Goal: Information Seeking & Learning: Check status

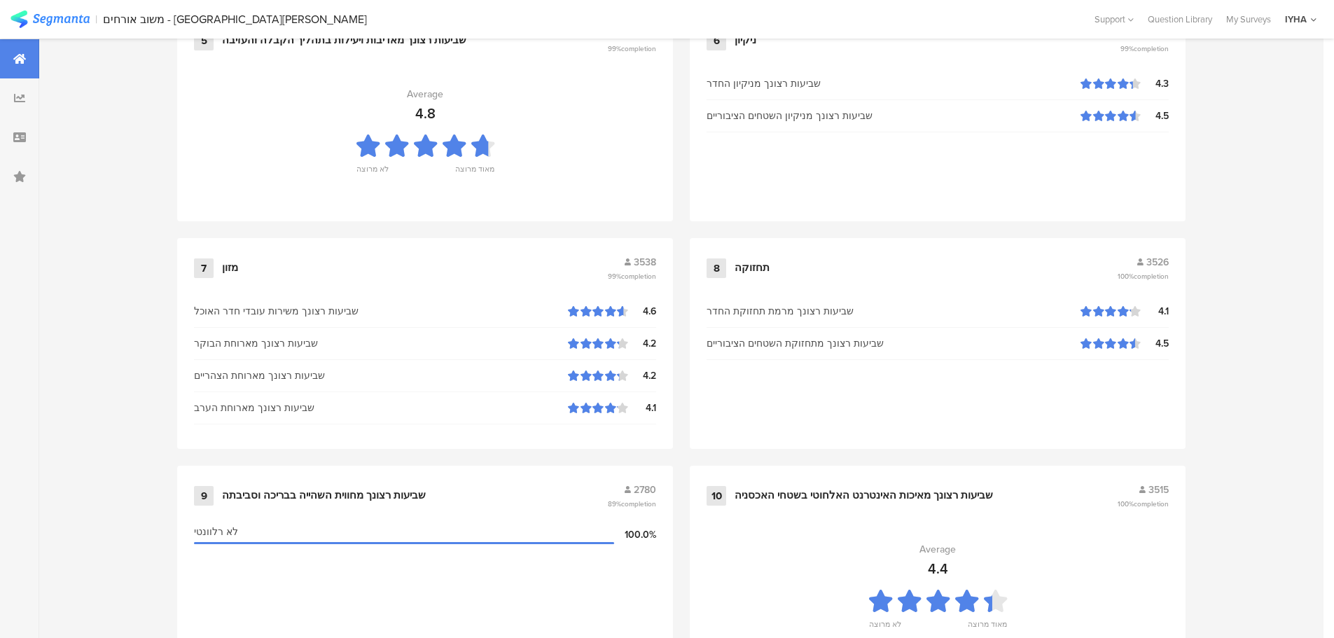
scroll to position [1416, 0]
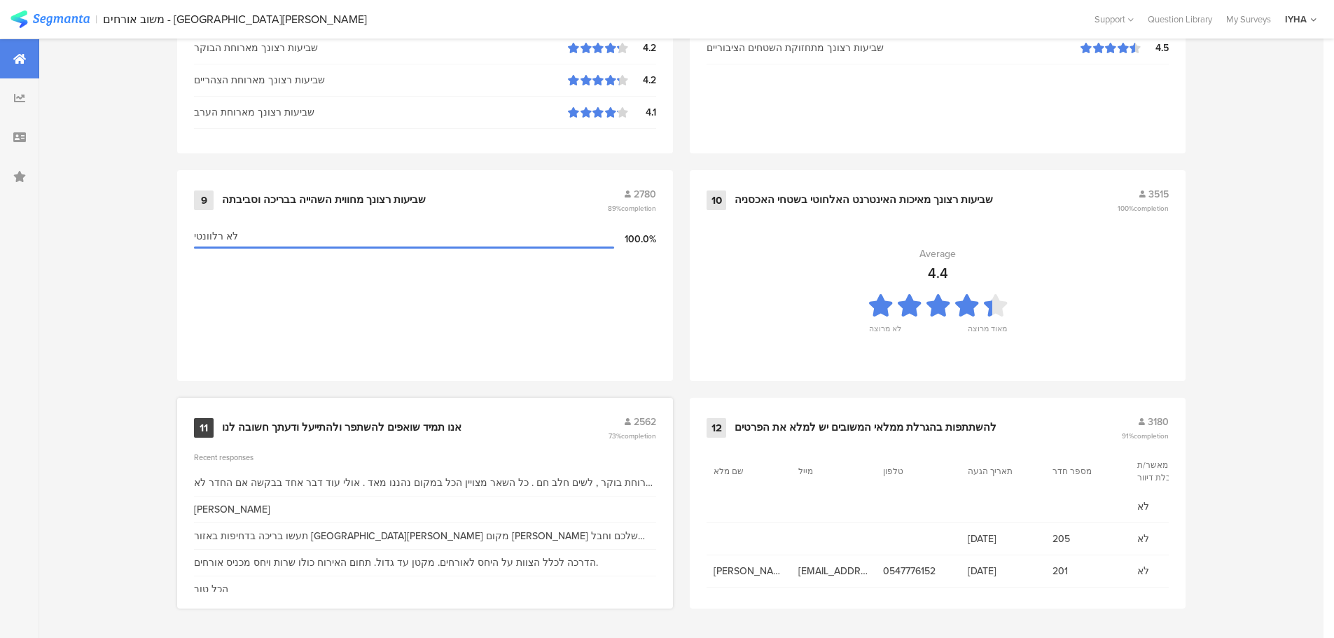
click at [428, 417] on div "11 אנו תמיד שואפים להשתפר ולהתייעל ודעתך חשובה לנו 2562 73% completion" at bounding box center [425, 427] width 462 height 27
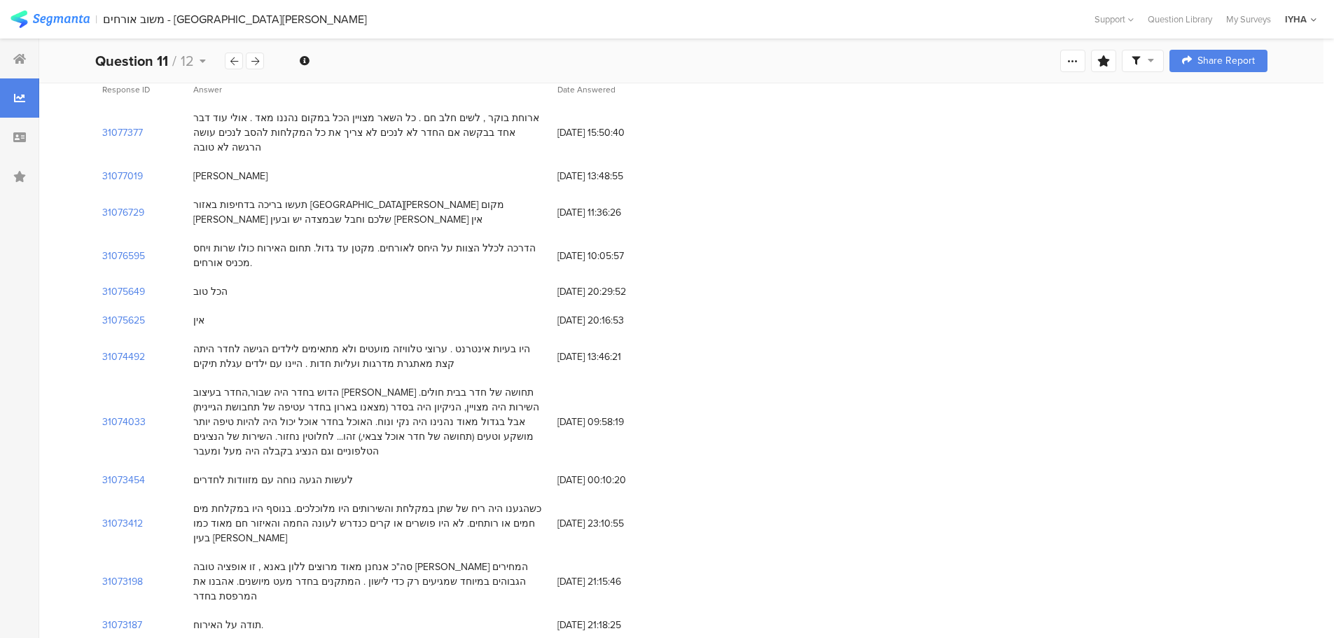
scroll to position [210, 0]
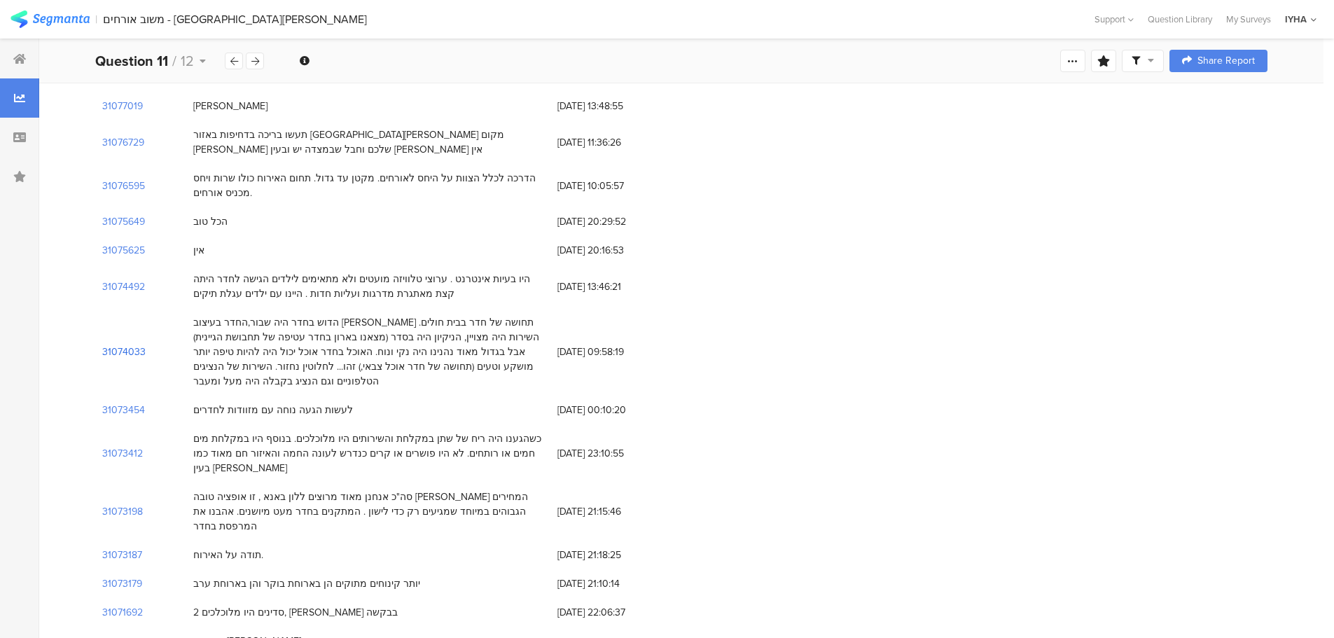
click at [118, 344] on section "31074033" at bounding box center [123, 351] width 43 height 15
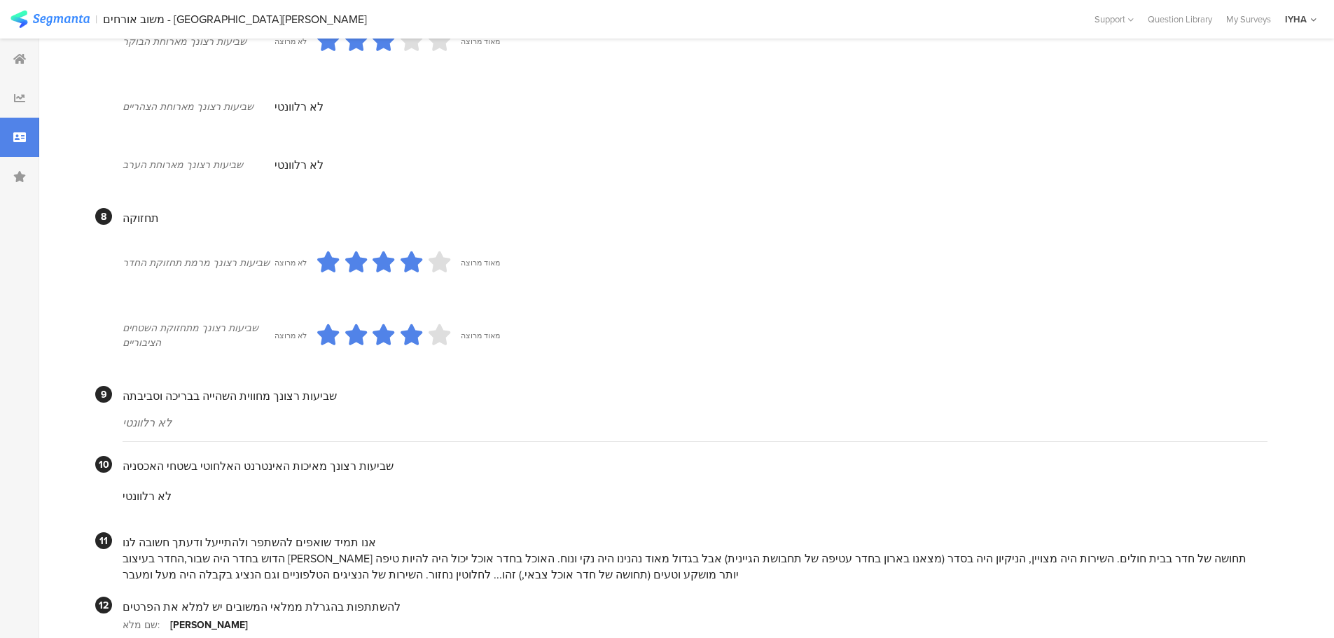
scroll to position [1183, 0]
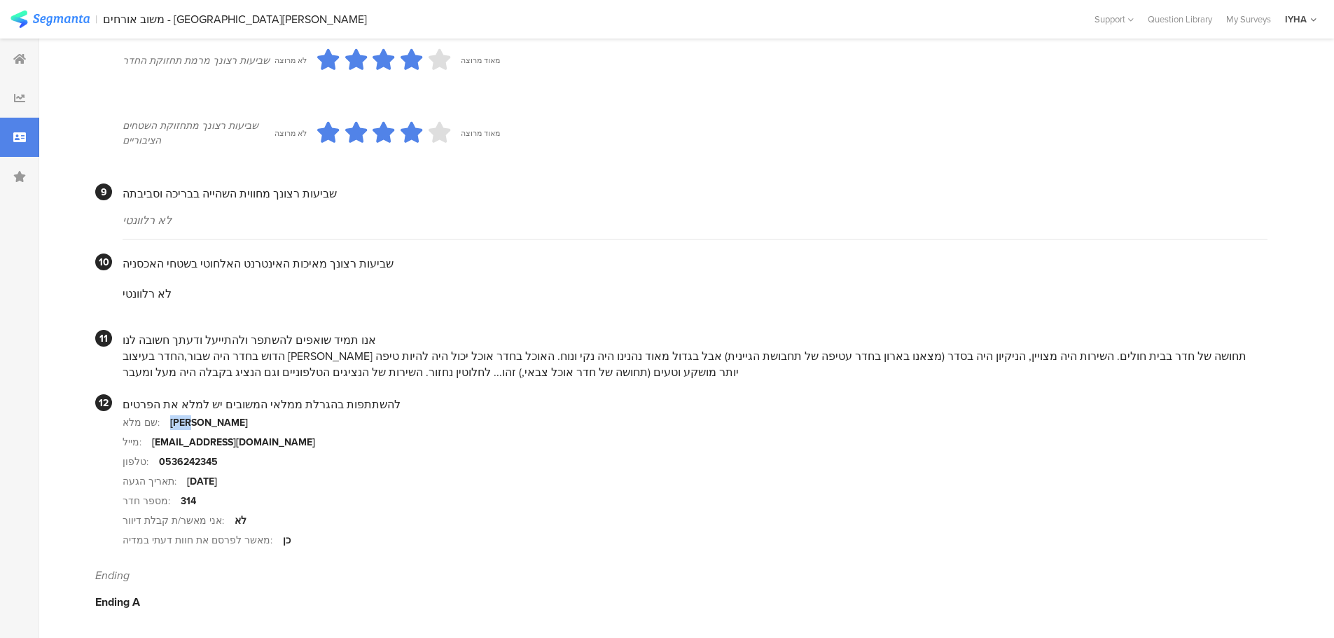
drag, startPoint x: 165, startPoint y: 424, endPoint x: 175, endPoint y: 419, distance: 11.6
click at [175, 419] on section "שם מלא: [PERSON_NAME]" at bounding box center [695, 422] width 1145 height 20
click at [312, 373] on div "הדוש בחדר היה שבור,החדר בעיצוב [PERSON_NAME] תחושה של חדר בבית חולים. השירות הי…" at bounding box center [695, 364] width 1145 height 32
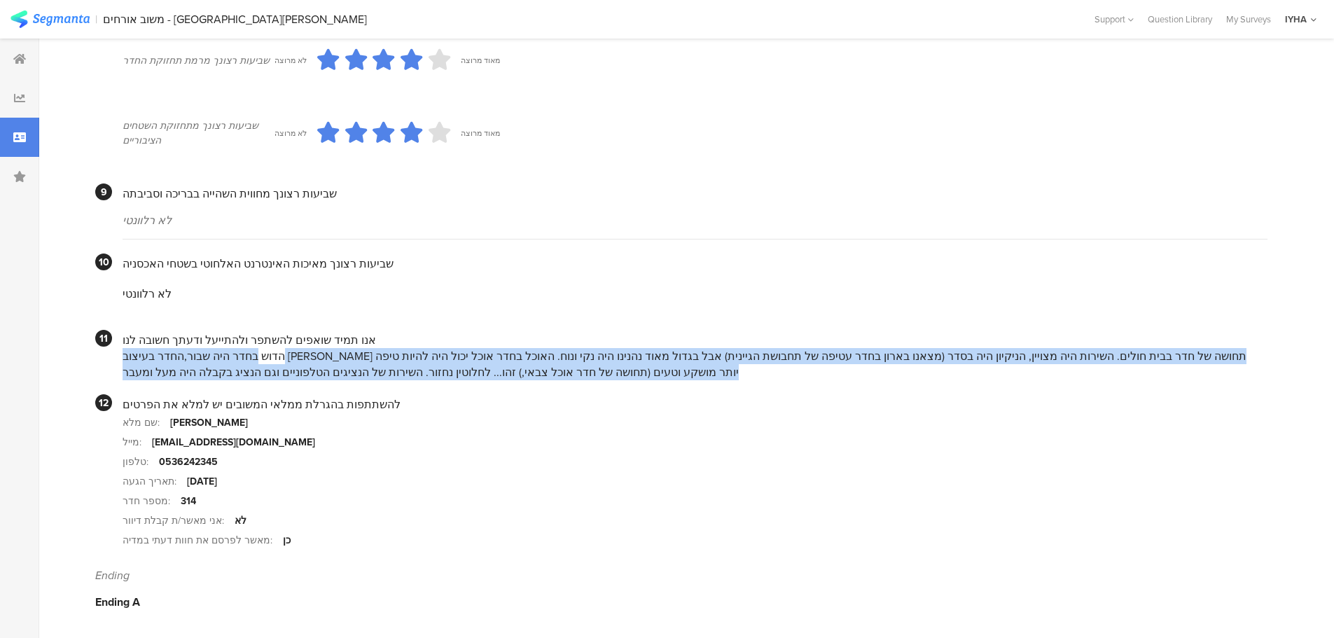
click at [312, 373] on div "הדוש בחדר היה שבור,החדר בעיצוב [PERSON_NAME] תחושה של חדר בבית חולים. השירות הי…" at bounding box center [695, 364] width 1145 height 32
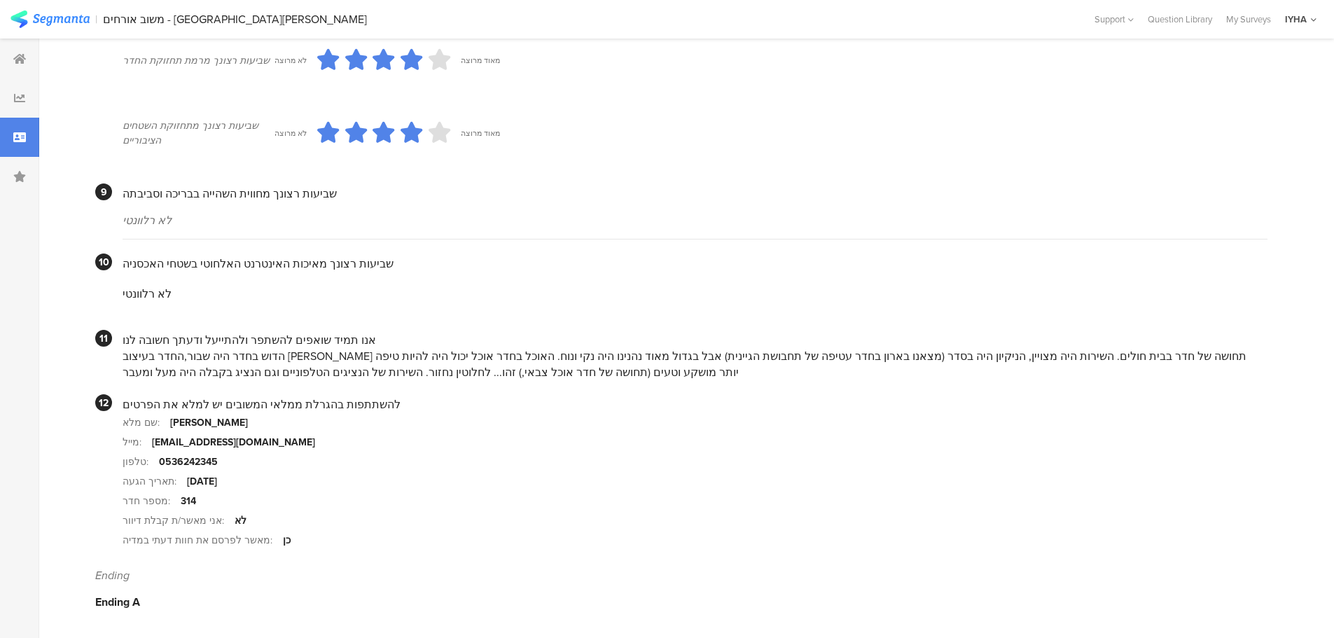
click at [408, 504] on section "מספר חדר: 314" at bounding box center [695, 501] width 1145 height 20
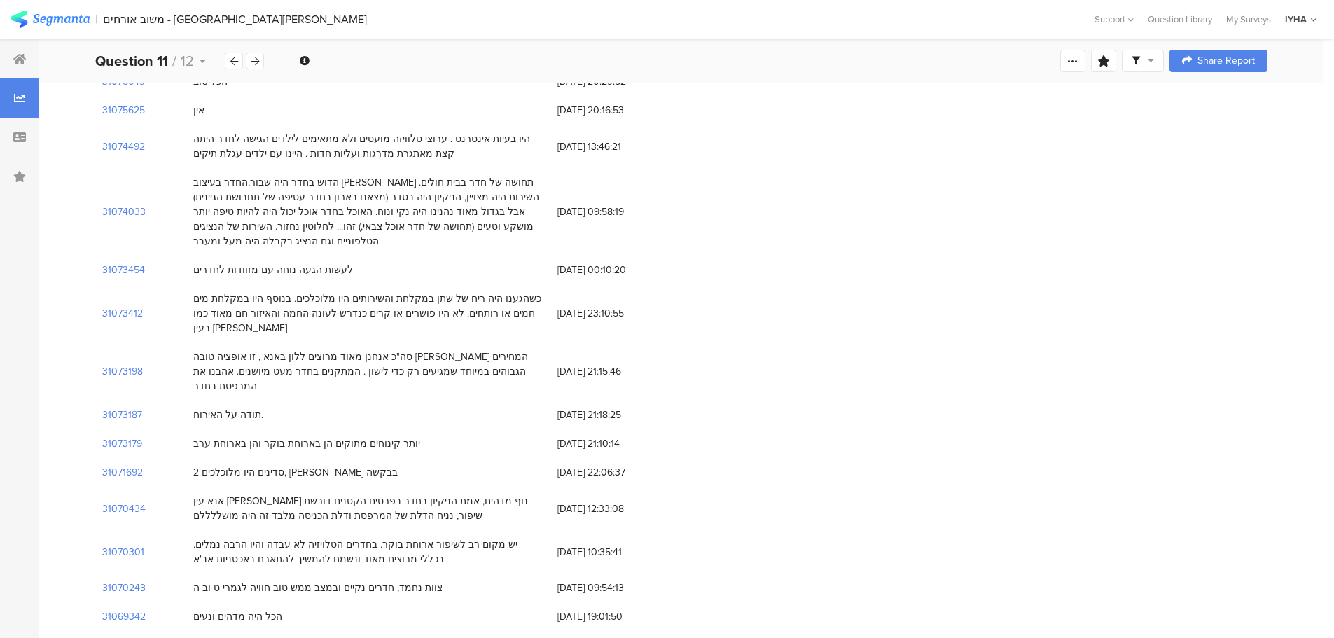
scroll to position [420, 0]
